Goal: Find specific page/section: Find specific page/section

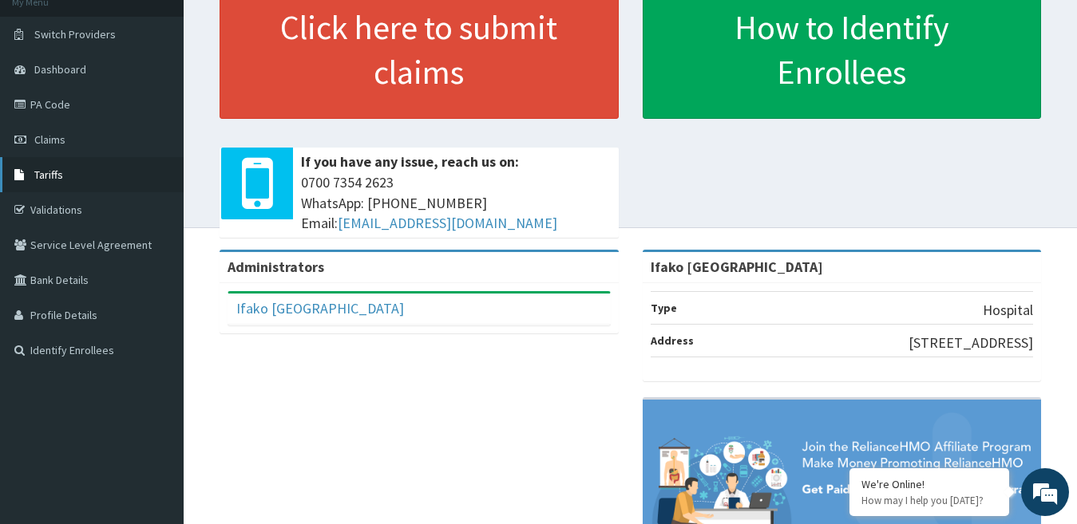
click at [44, 170] on span "Tariffs" at bounding box center [48, 175] width 29 height 14
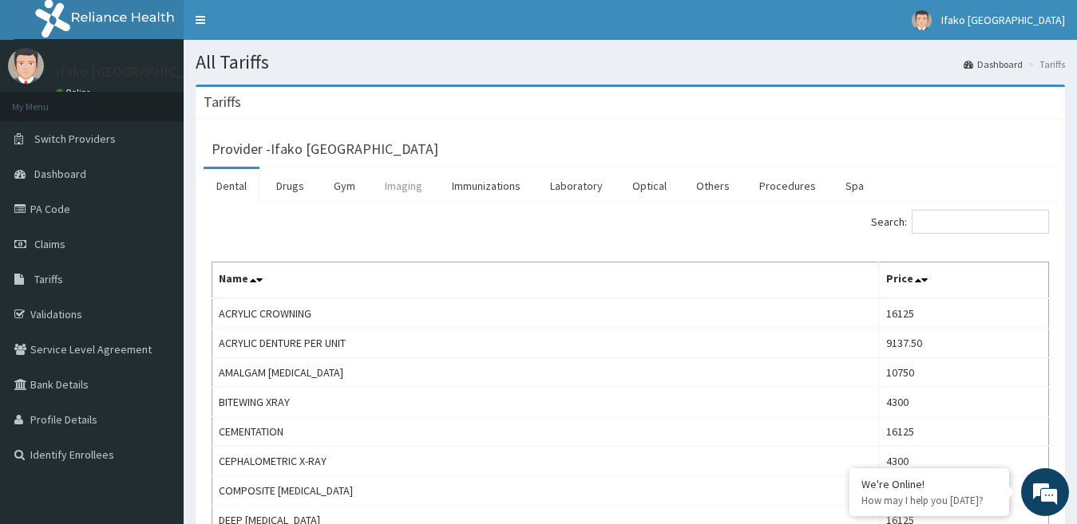
click at [397, 184] on link "Imaging" at bounding box center [403, 186] width 63 height 34
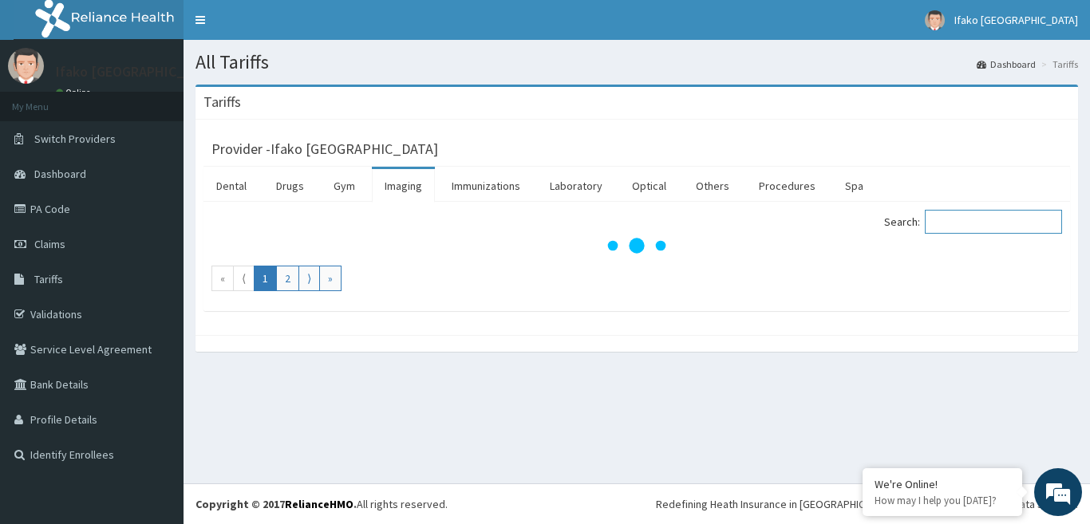
click at [983, 220] on input "Search:" at bounding box center [993, 222] width 137 height 24
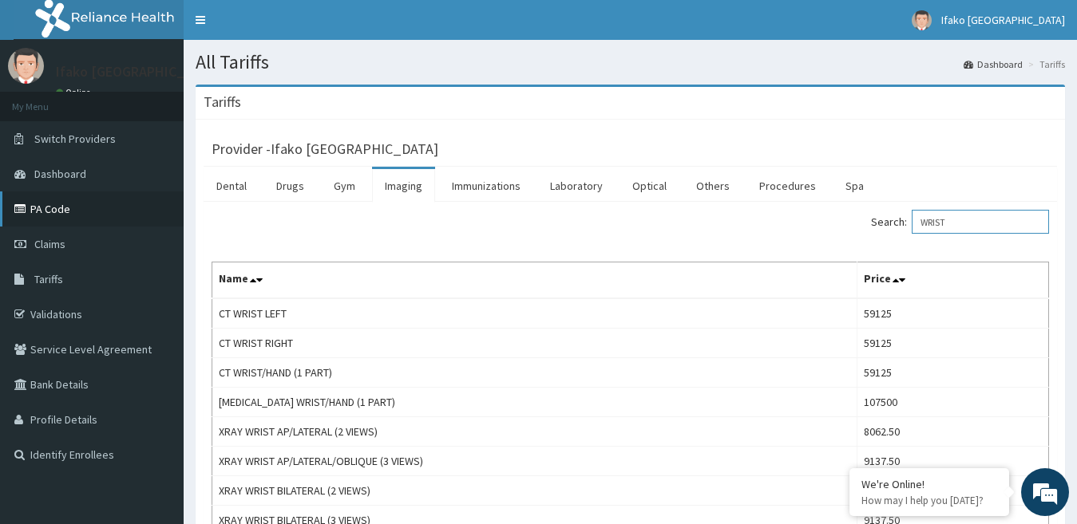
type input "WRIST"
click at [65, 204] on link "PA Code" at bounding box center [92, 209] width 184 height 35
